Goal: Go to known website: Access a specific website the user already knows

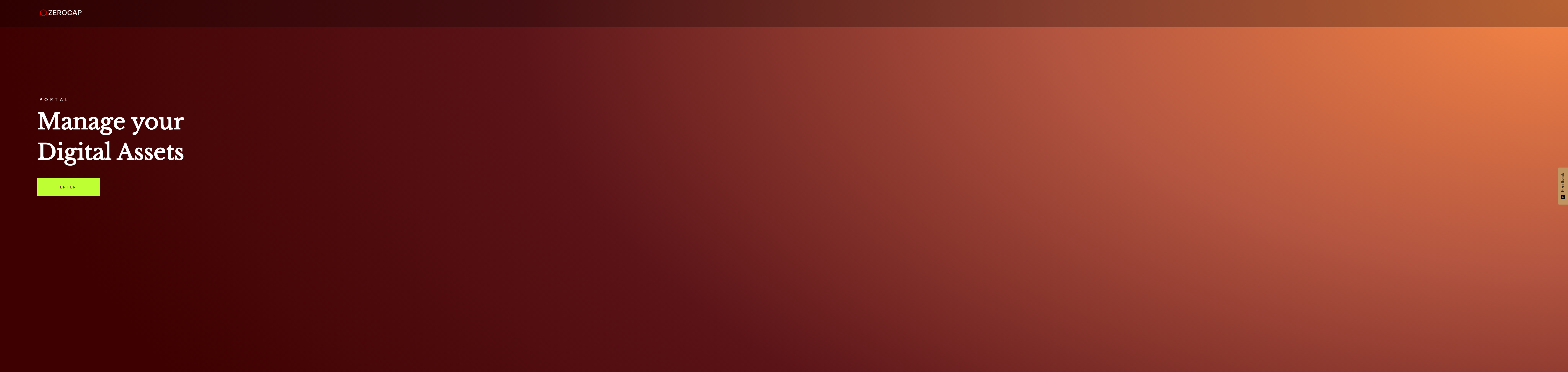
click at [81, 183] on link "Enter" at bounding box center [68, 187] width 62 height 18
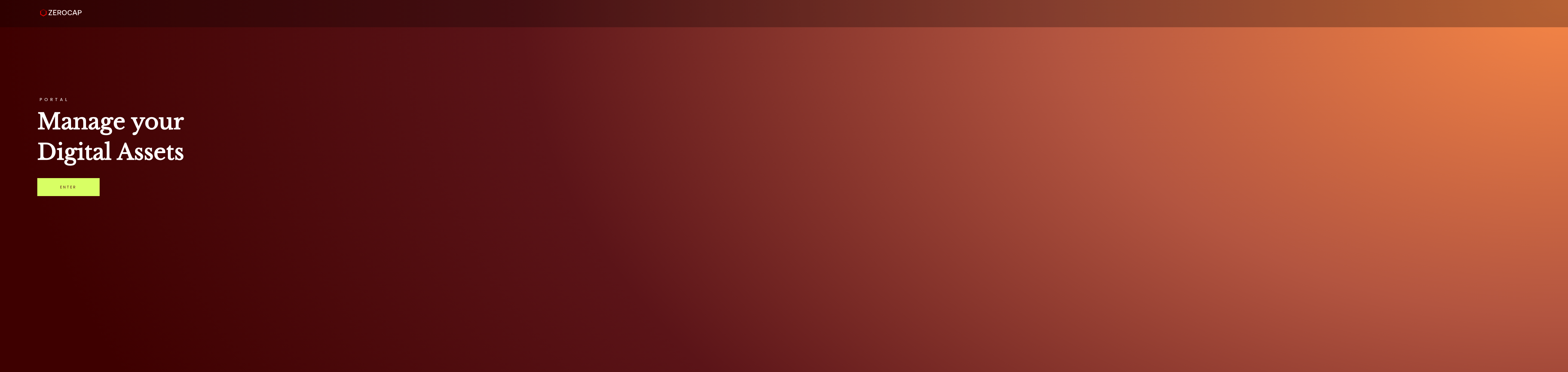
click at [56, 198] on div "PORTAL Manage your Digital Assets Enter" at bounding box center [784, 186] width 1568 height 372
click at [57, 192] on link "Enter" at bounding box center [68, 187] width 62 height 18
